Goal: Task Accomplishment & Management: Complete application form

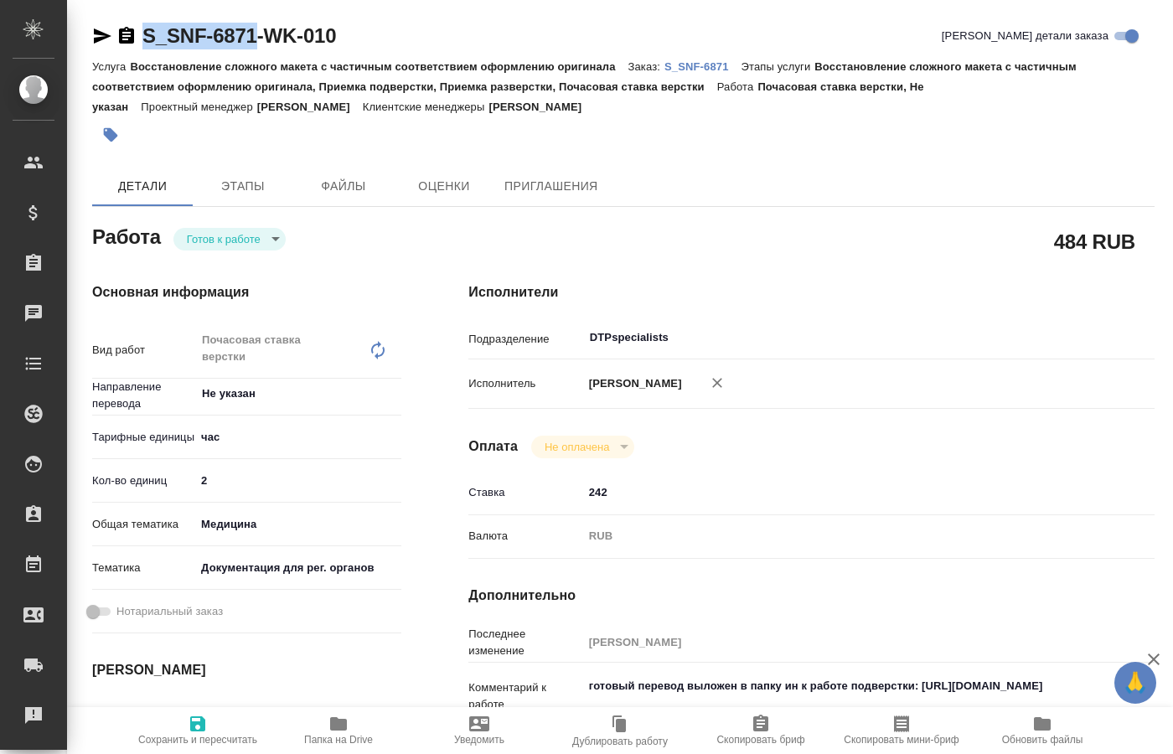
drag, startPoint x: 140, startPoint y: 18, endPoint x: 255, endPoint y: 47, distance: 118.5
click at [255, 47] on div "S_SNF-6871-WK-010 Кратко детали заказа Услуга Восстановление сложного макета с …" at bounding box center [623, 741] width 1081 height 1483
copy link "S_SNF-6871"
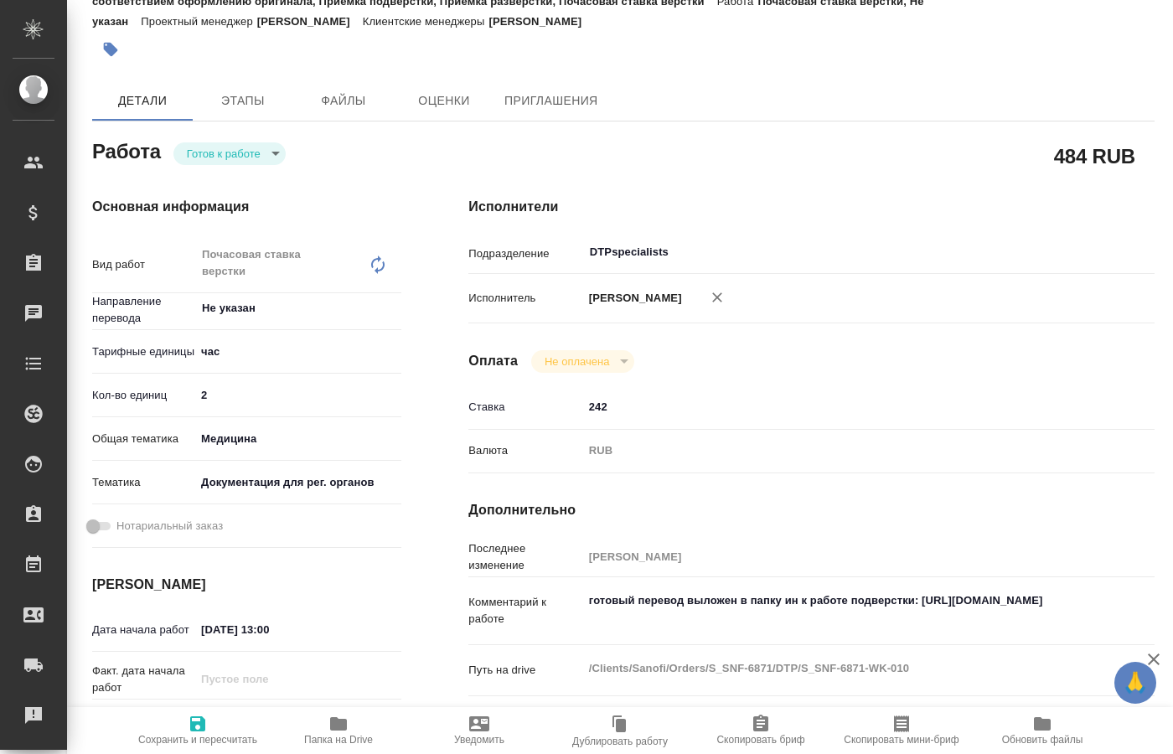
click at [271, 155] on body "🙏 .cls-1 fill:#fff; AWATERA [PERSON_NAME] Спецификации Заказы 0 Чаты Todo Проек…" at bounding box center [586, 377] width 1173 height 754
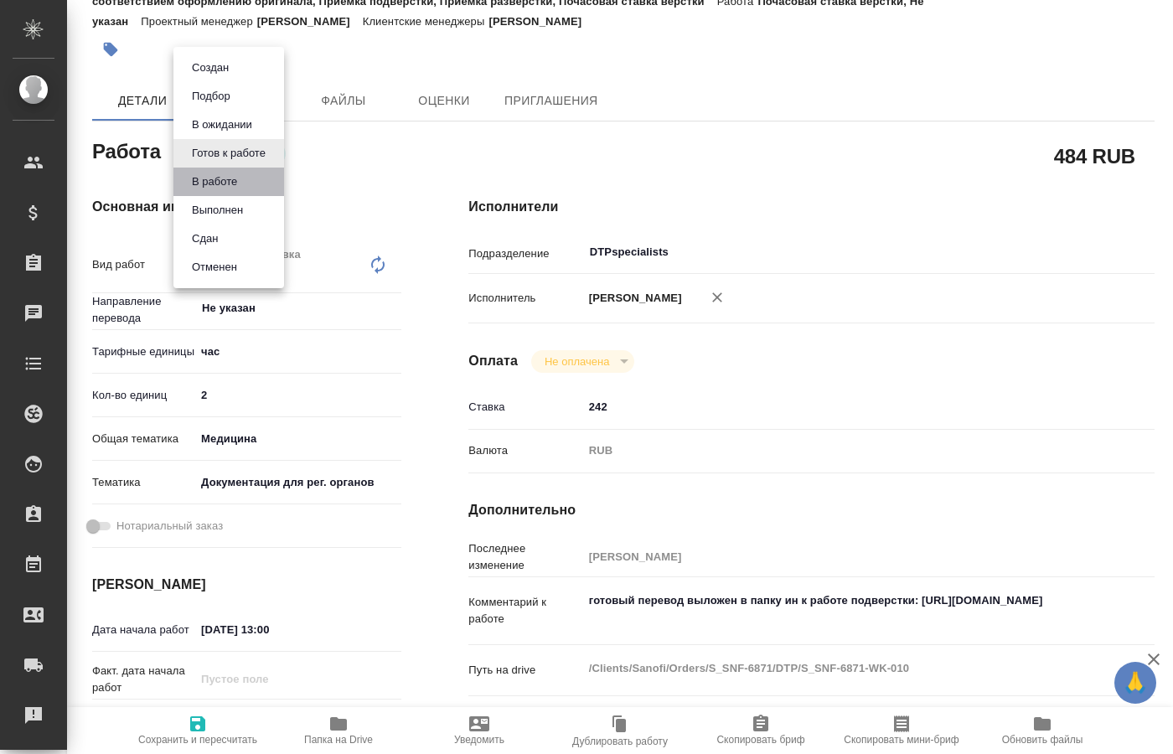
click at [244, 184] on li "В работе" at bounding box center [228, 182] width 111 height 28
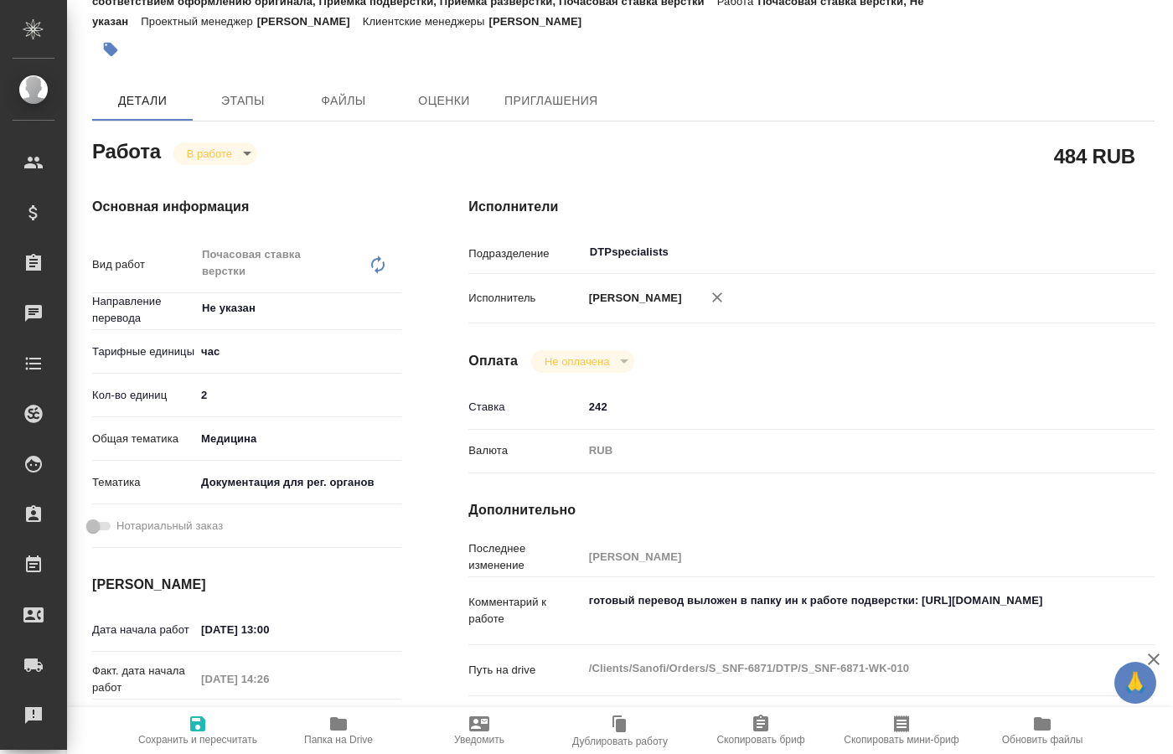
type textarea "x"
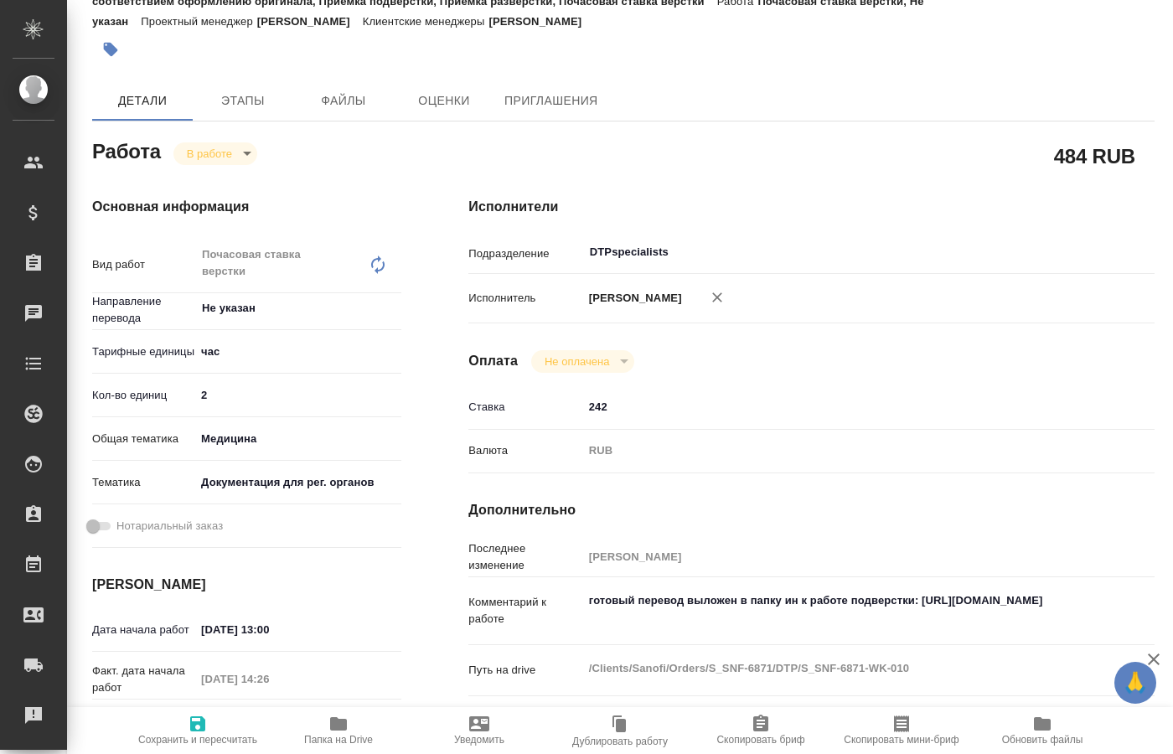
type textarea "x"
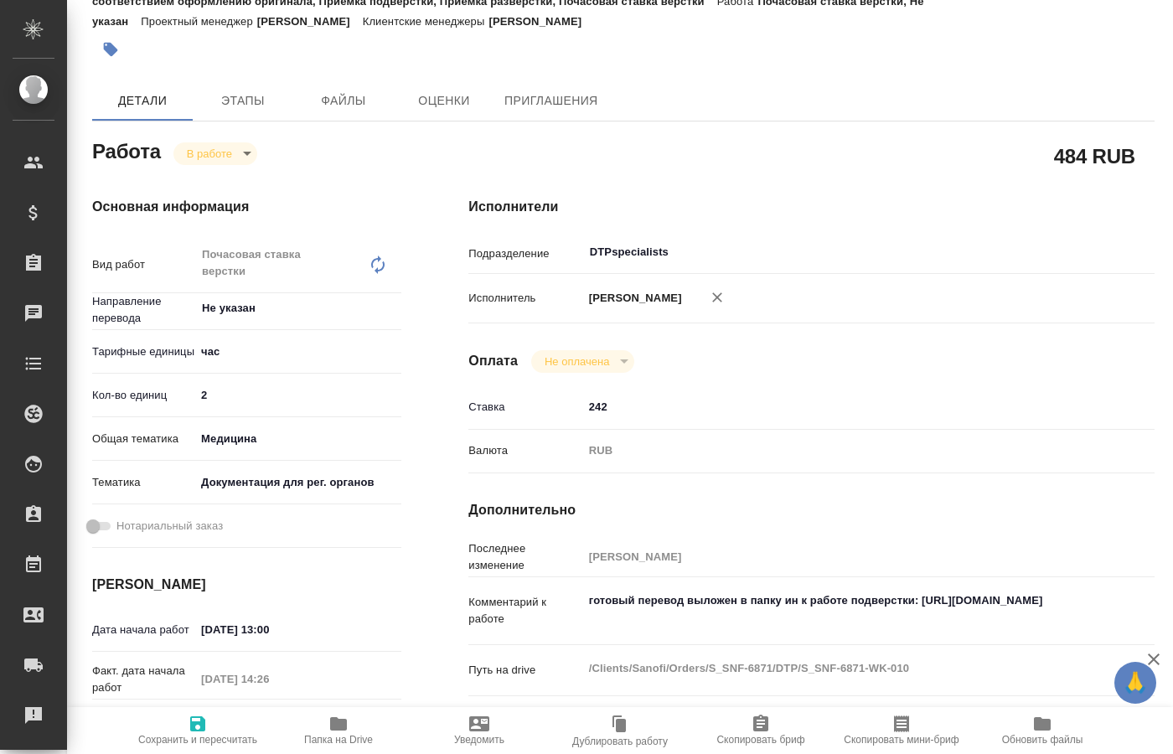
type textarea "x"
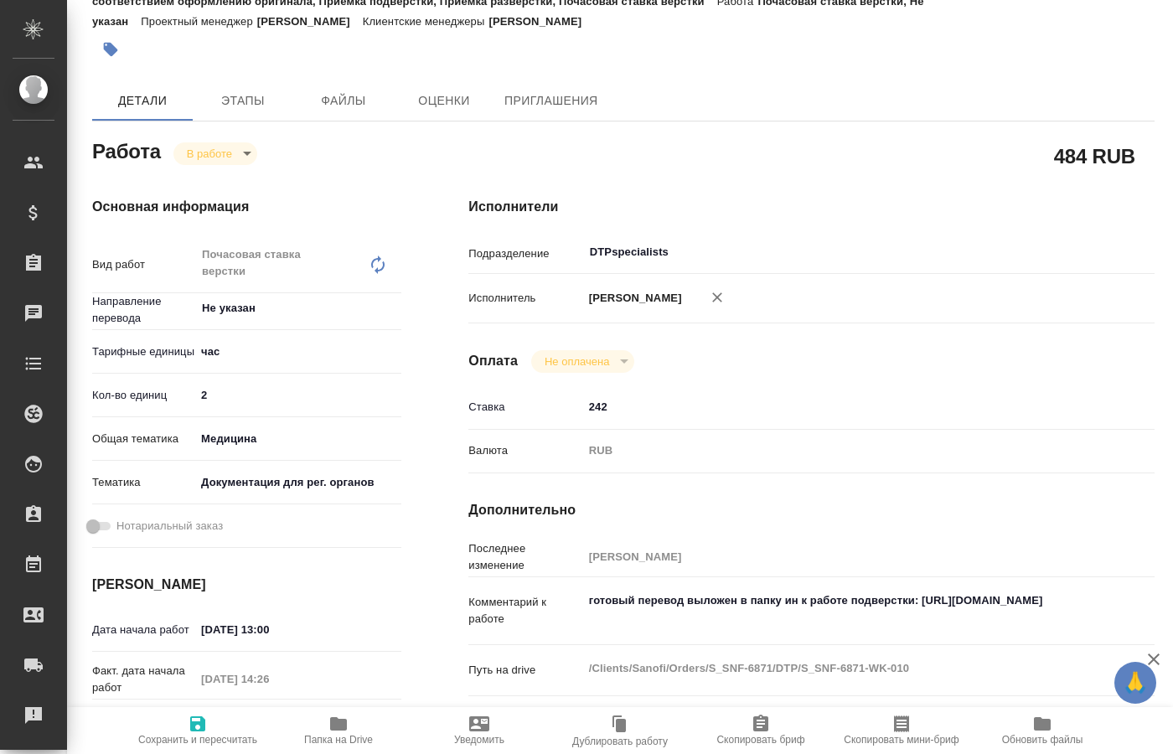
type textarea "x"
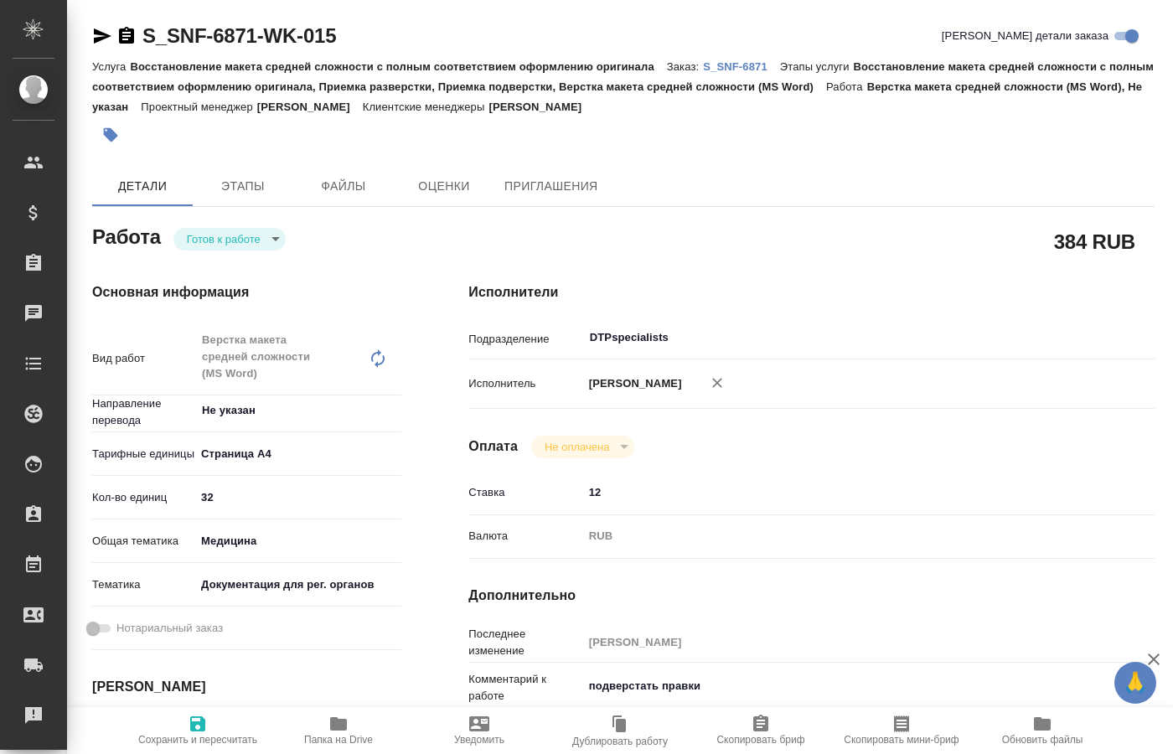
type textarea "x"
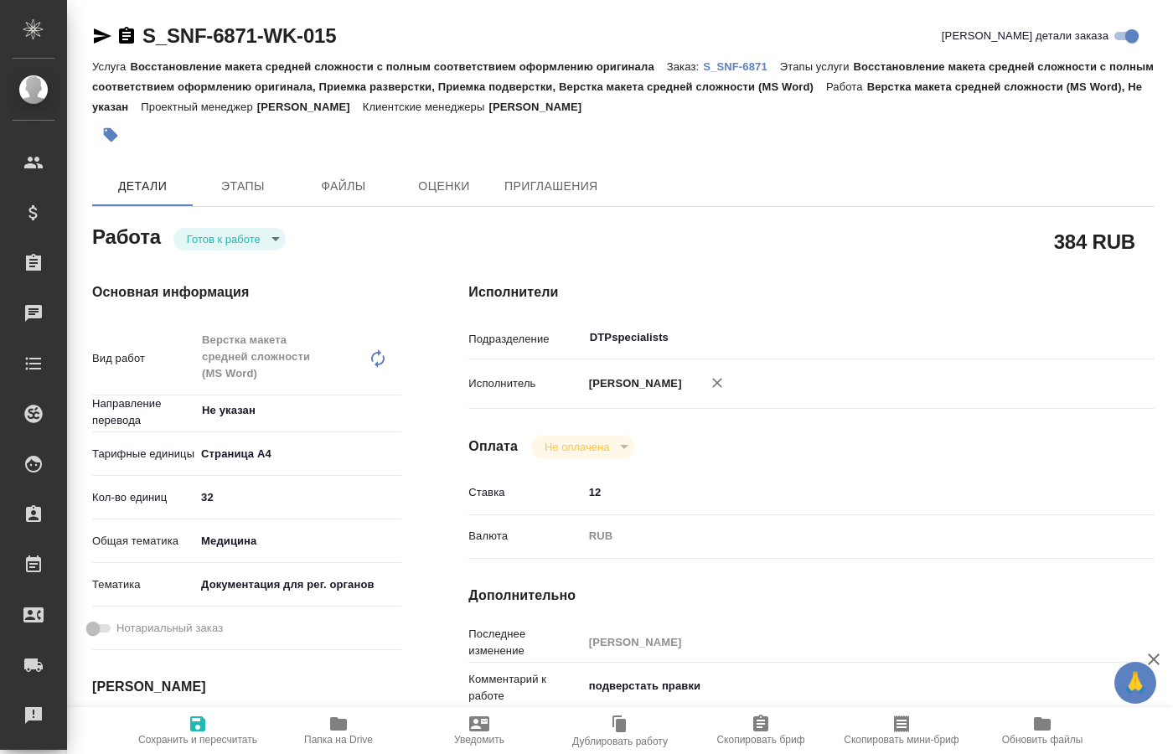
type textarea "x"
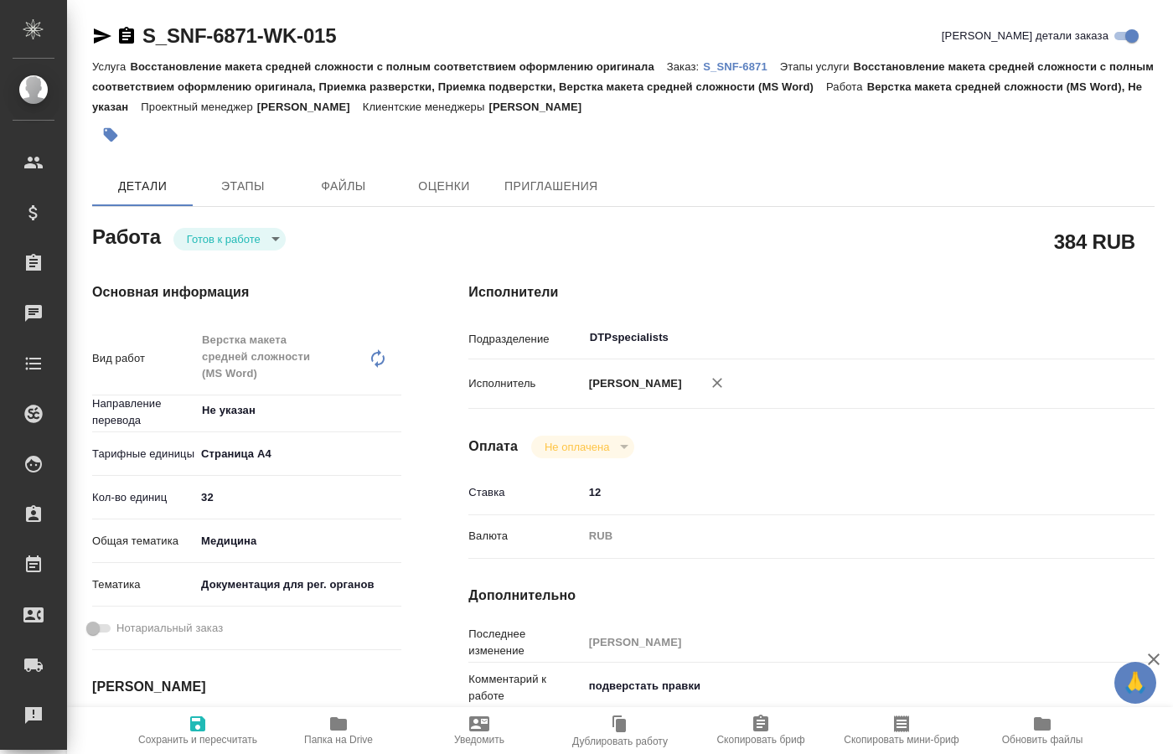
type textarea "x"
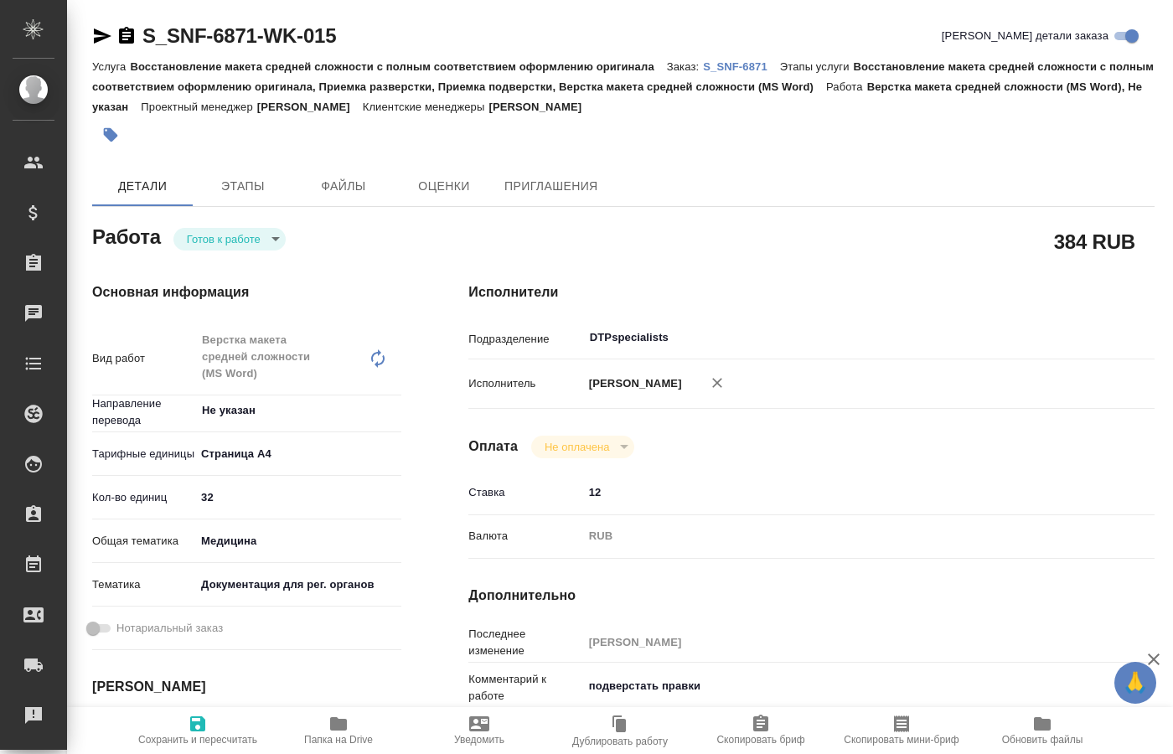
type textarea "x"
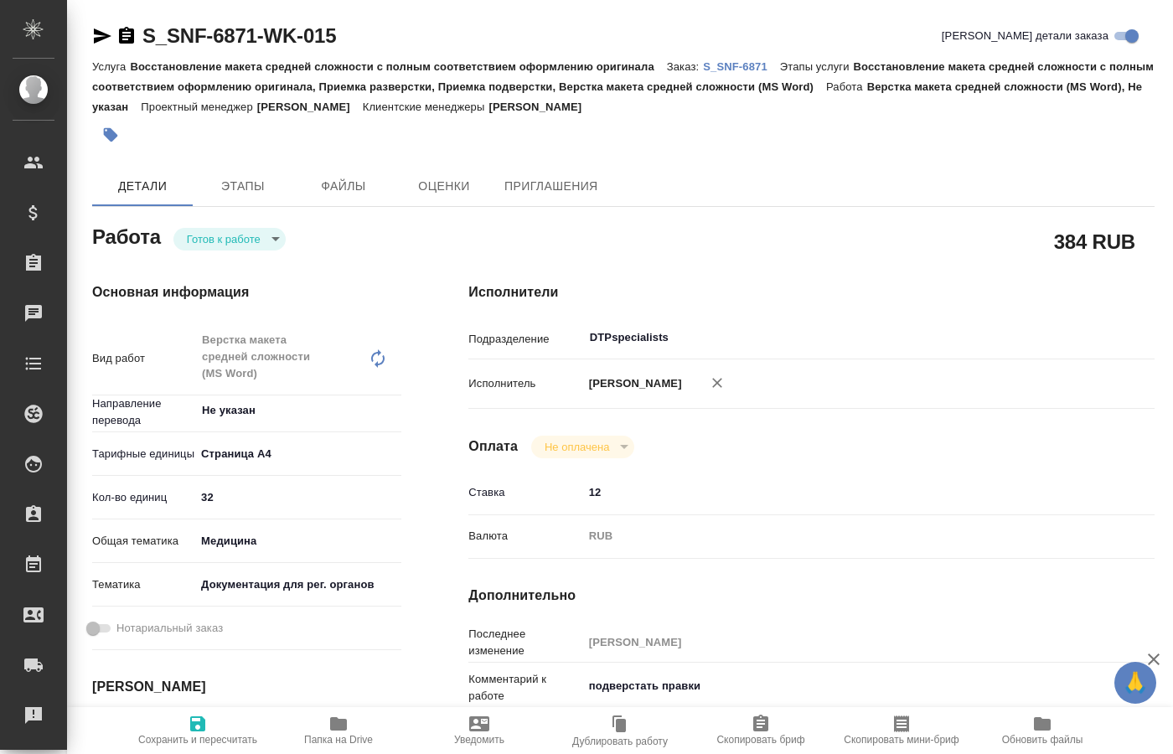
type textarea "x"
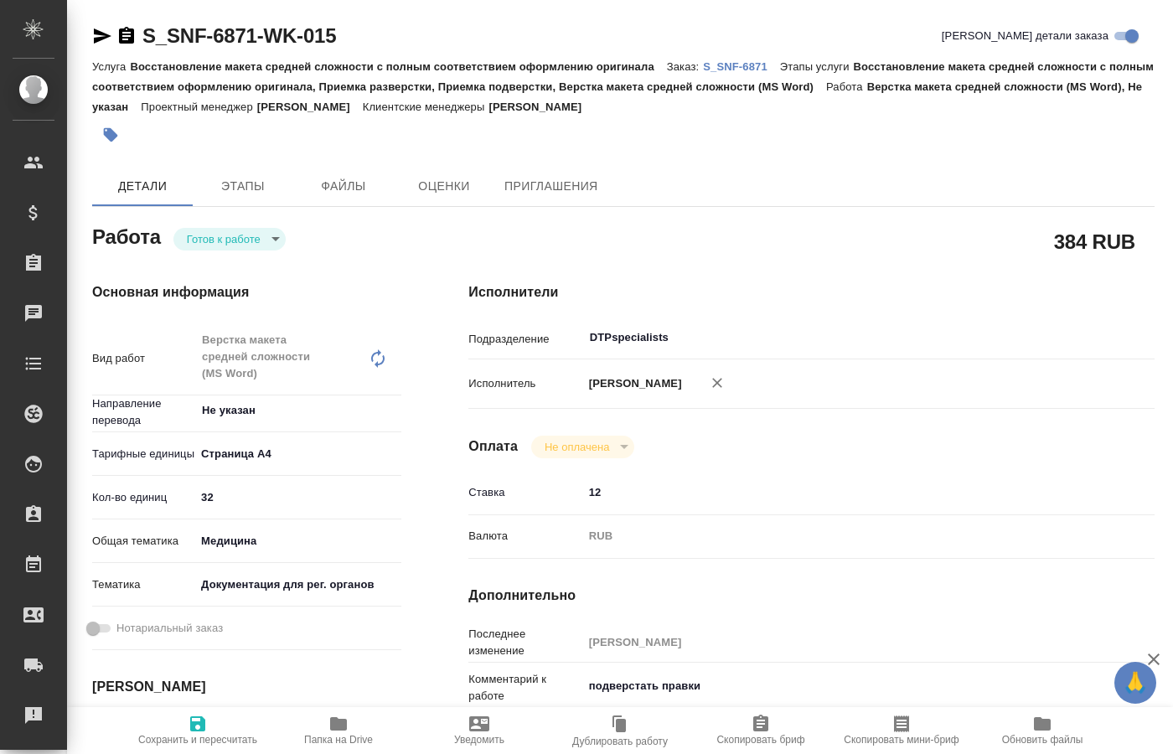
type textarea "x"
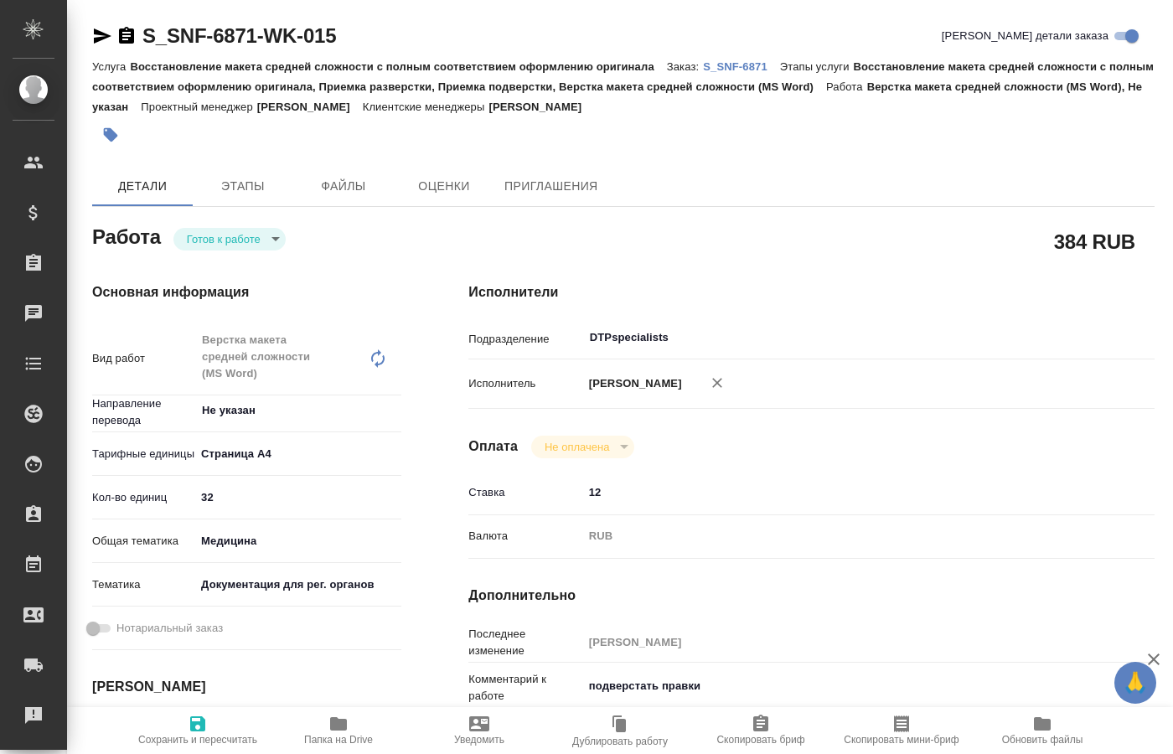
type textarea "x"
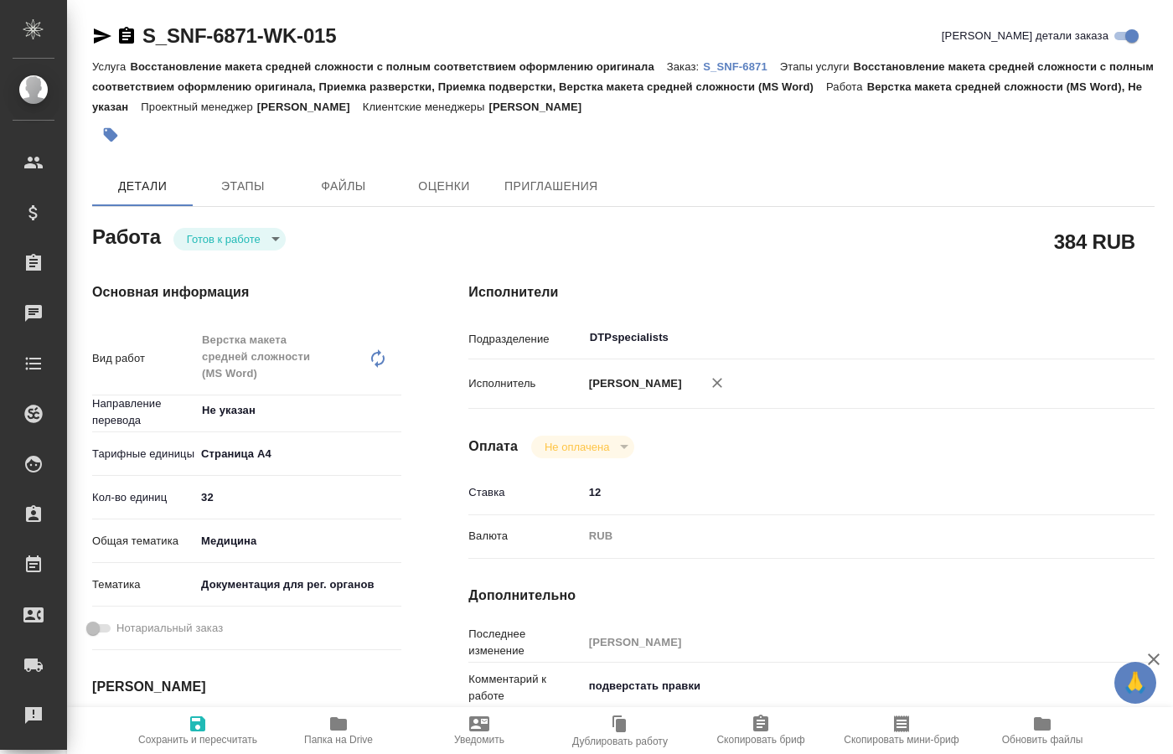
type textarea "x"
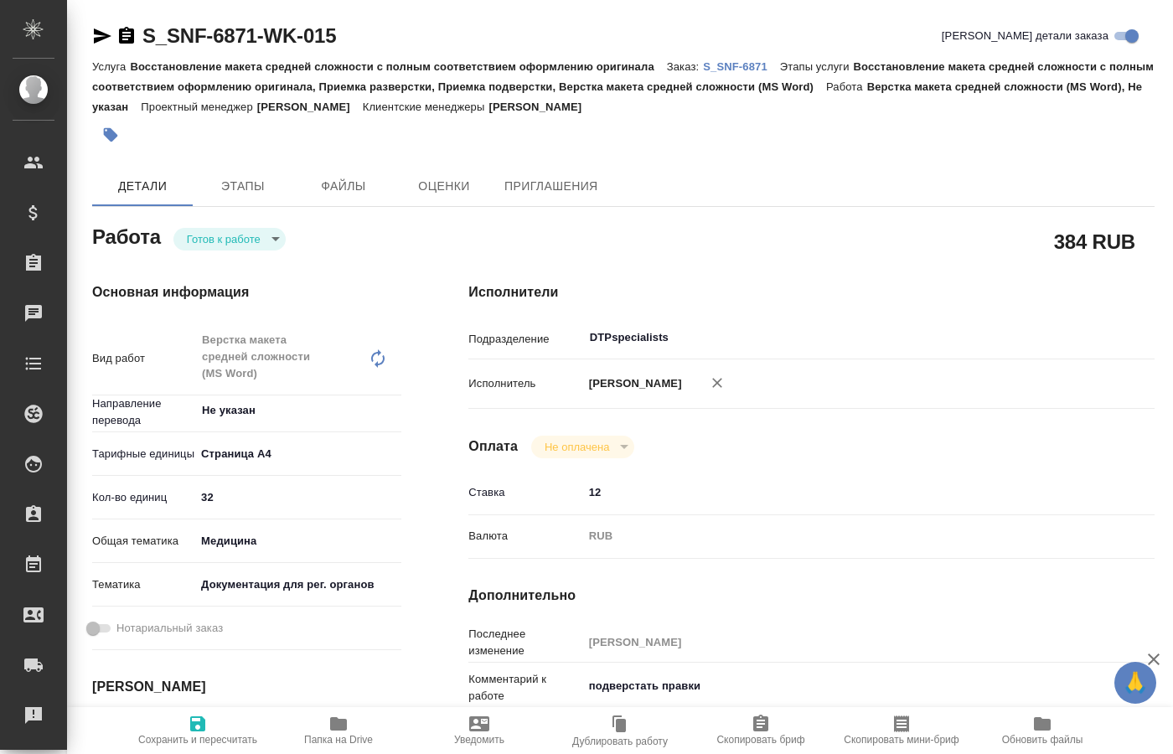
click at [269, 242] on body "🙏 .cls-1 fill:#fff; AWATERA Kucherenko Oksana Клиенты Спецификации Заказы 0 Чат…" at bounding box center [586, 377] width 1173 height 754
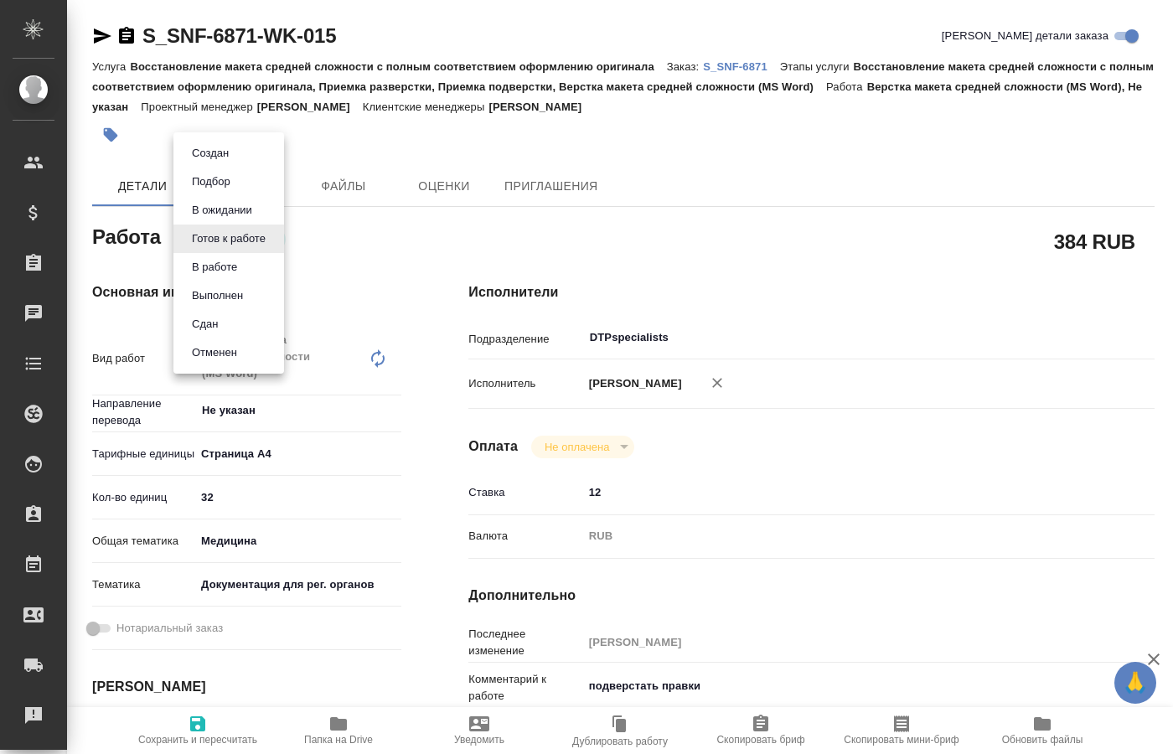
click at [226, 276] on li "В работе" at bounding box center [228, 267] width 111 height 28
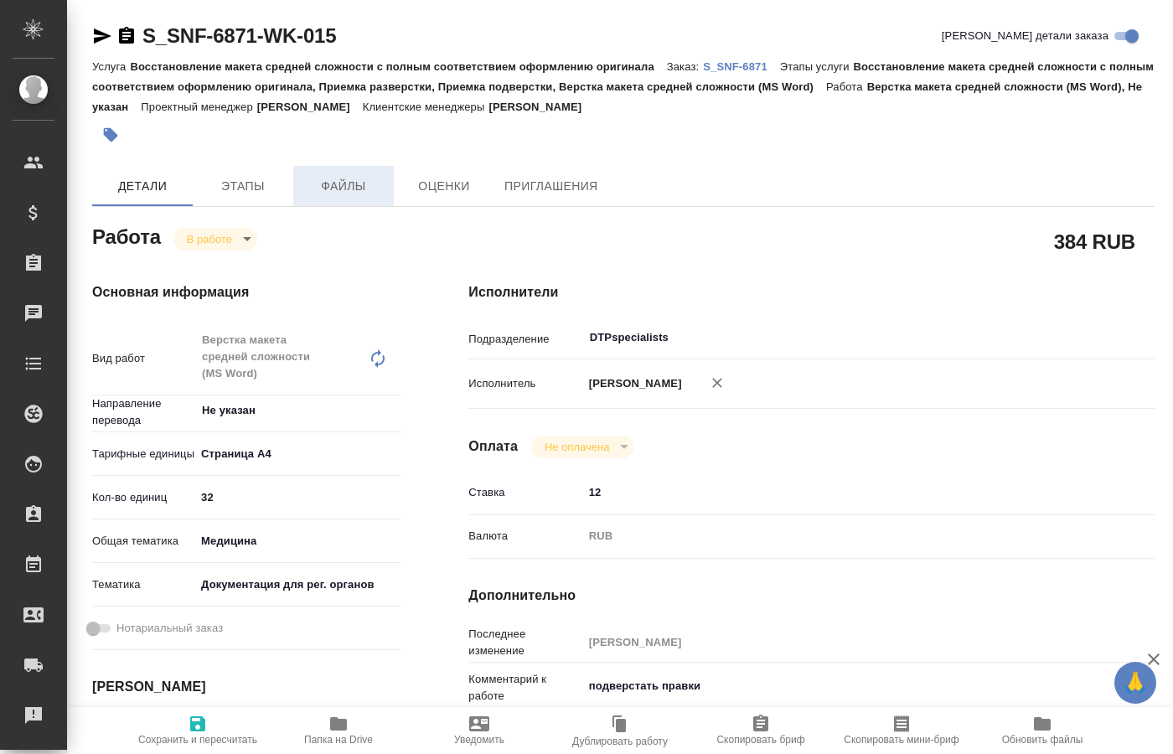
type textarea "x"
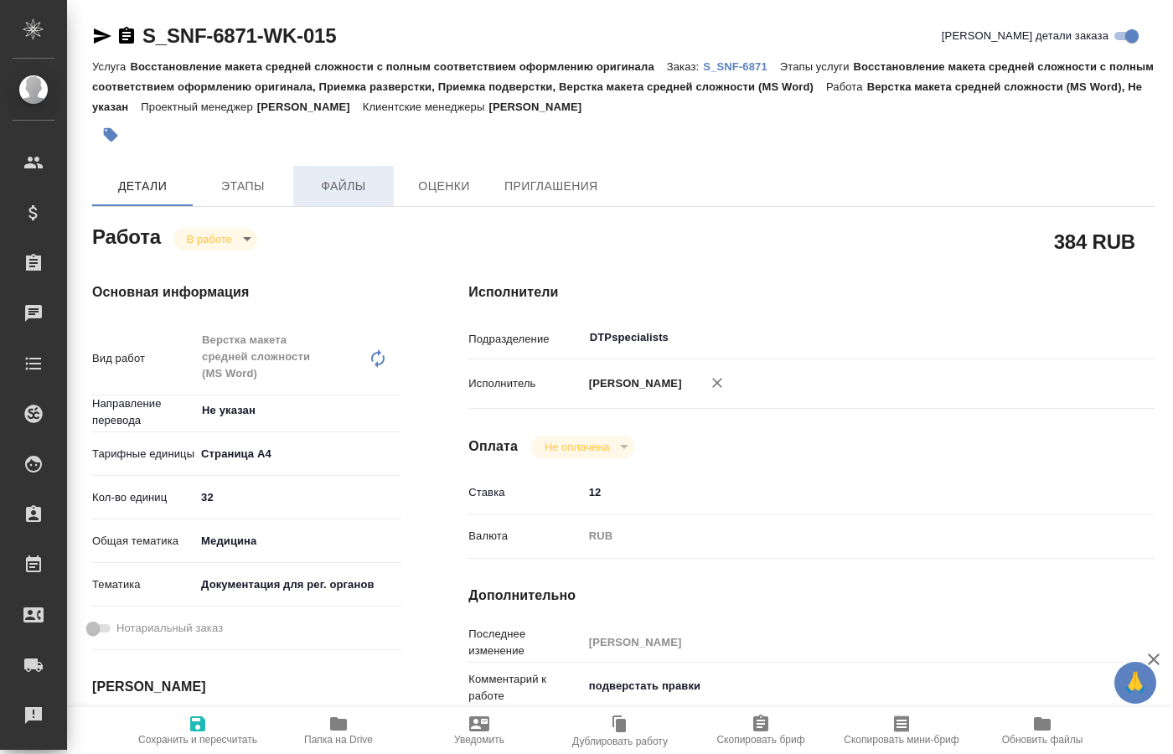
type textarea "x"
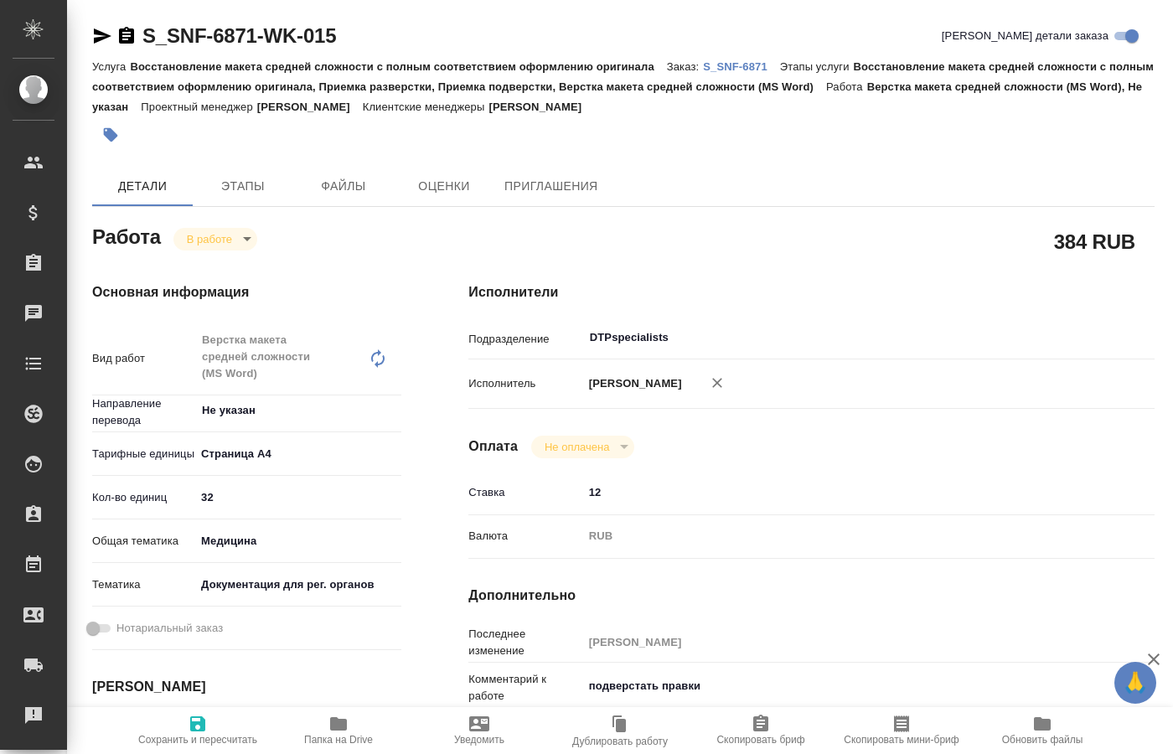
type textarea "x"
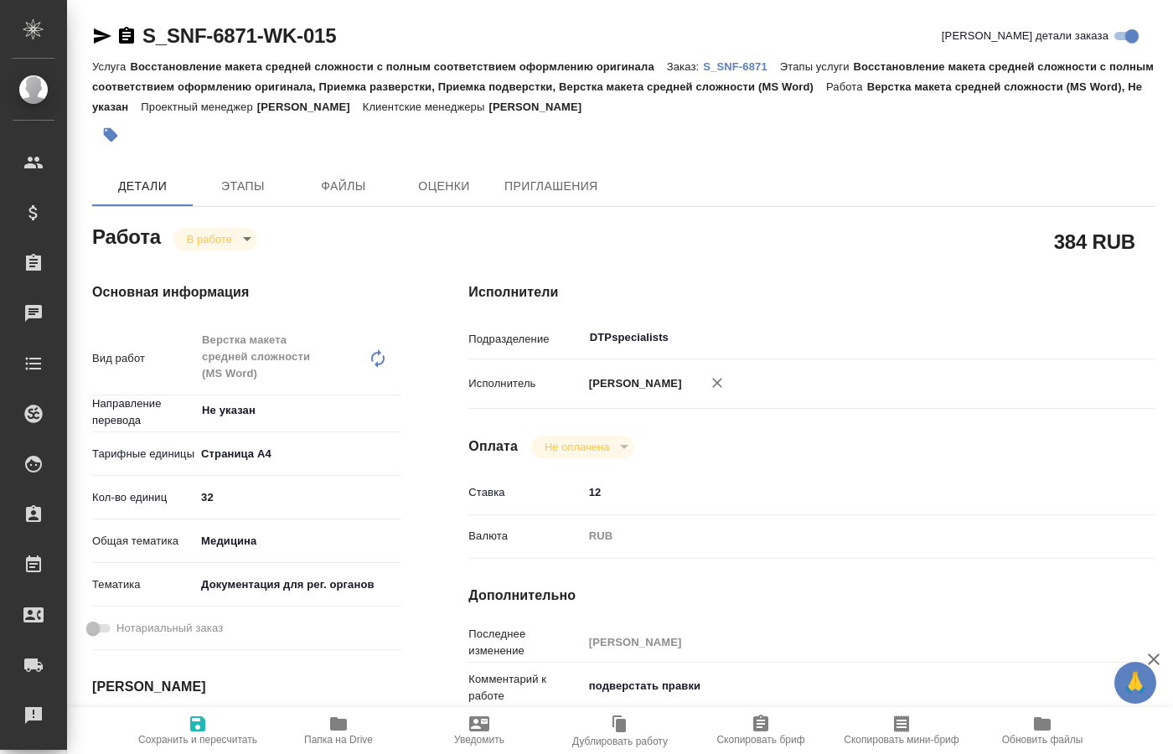
type textarea "x"
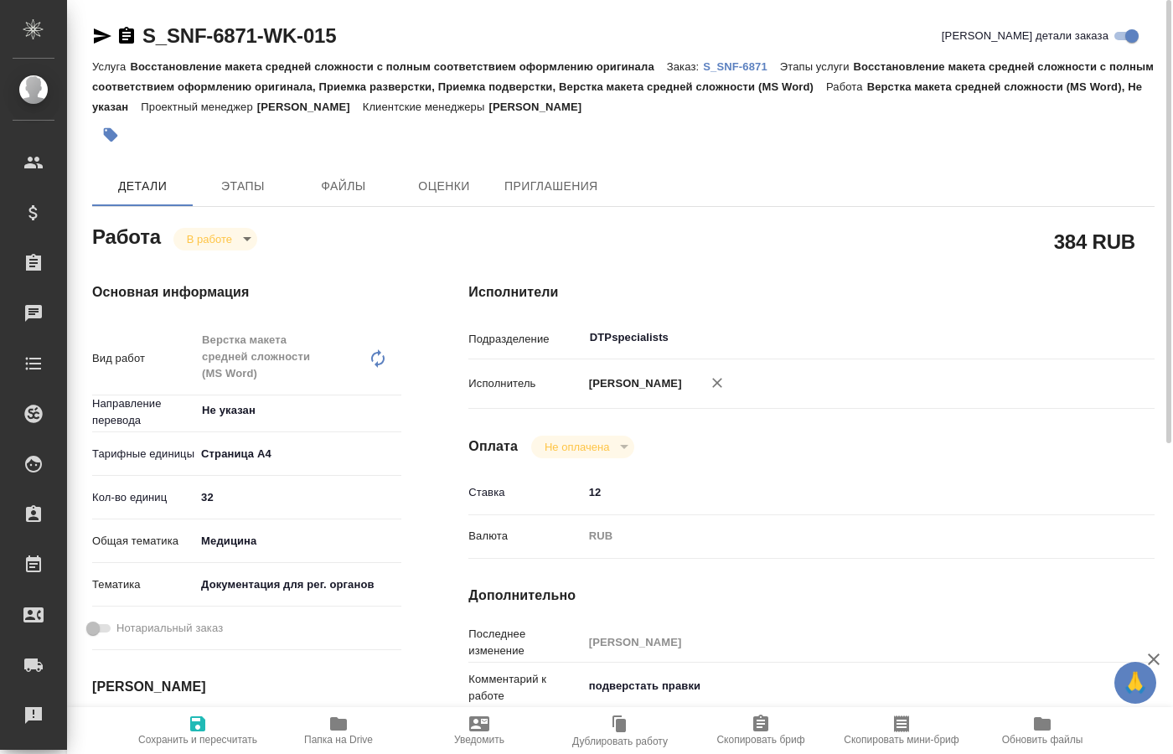
scroll to position [171, 0]
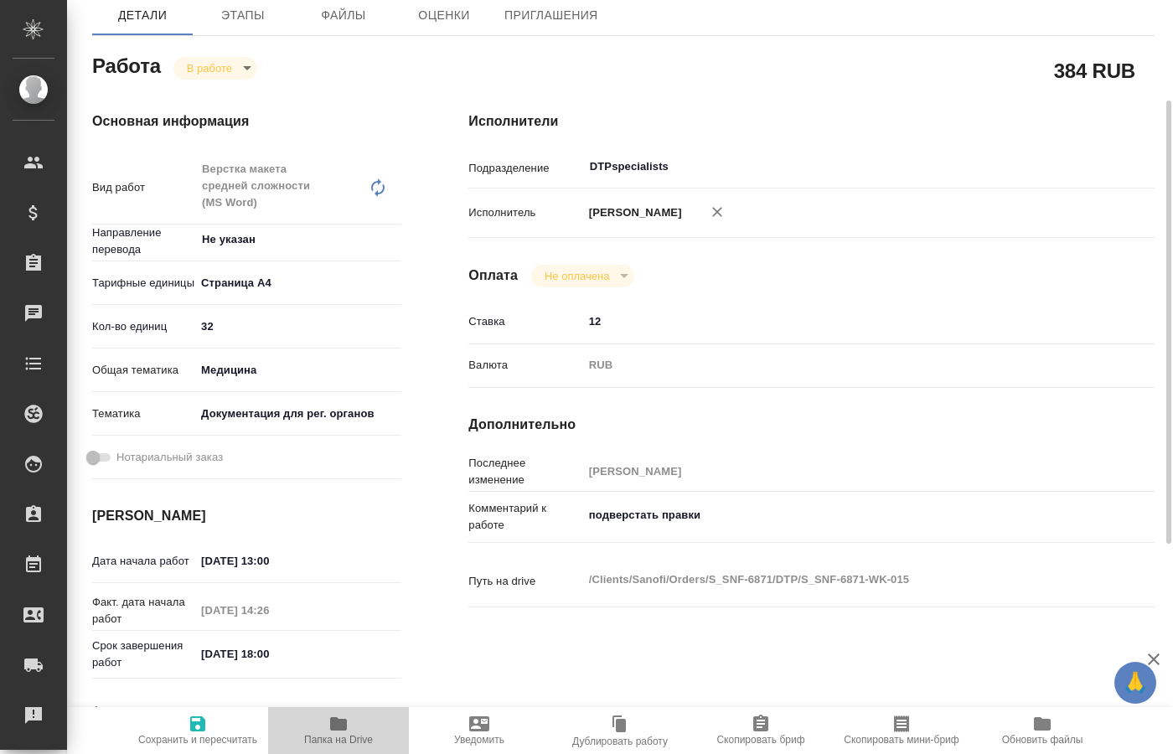
click at [342, 725] on icon "button" at bounding box center [338, 723] width 17 height 13
